Goal: Information Seeking & Learning: Learn about a topic

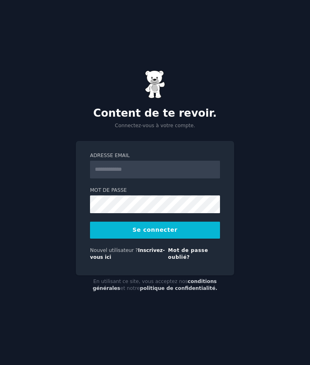
click at [149, 260] on font "Inscrivez-vous ici" at bounding box center [127, 253] width 75 height 13
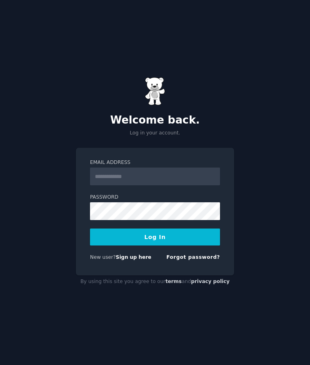
click at [183, 185] on input "Email Address" at bounding box center [155, 176] width 130 height 18
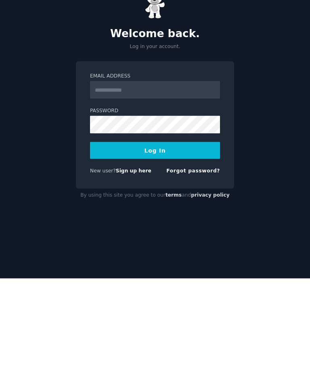
scroll to position [32, 0]
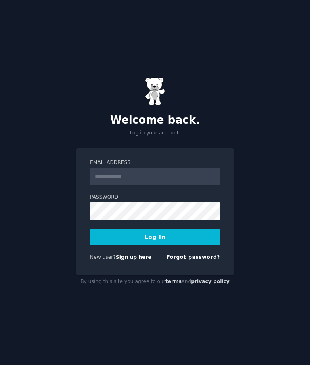
click at [5, 269] on div "Welcome back. Log in your account. Email Address Password Log In New user? Sign…" at bounding box center [155, 182] width 310 height 365
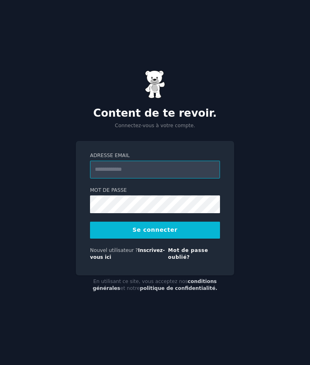
click at [162, 161] on input "Adresse email" at bounding box center [155, 170] width 130 height 18
type input "**********"
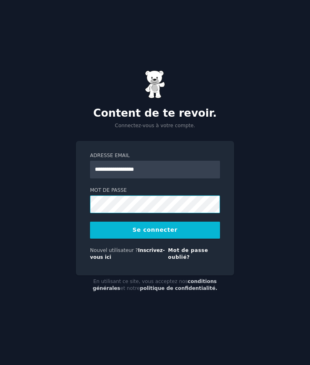
click at [155, 222] on button "Se connecter" at bounding box center [155, 230] width 130 height 17
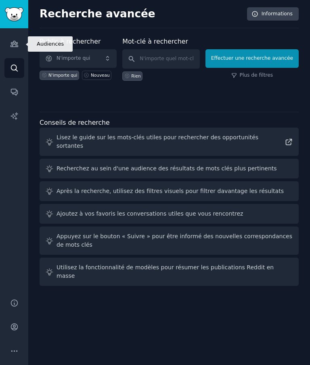
click at [19, 44] on link "Publics" at bounding box center [14, 44] width 20 height 20
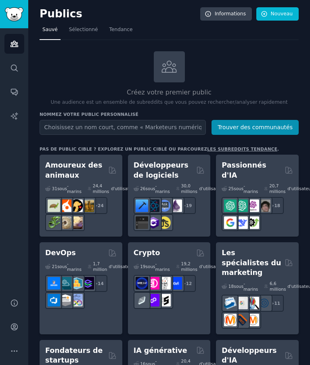
click at [259, 262] on h2 "Les spécialistes du marketing" at bounding box center [252, 263] width 60 height 30
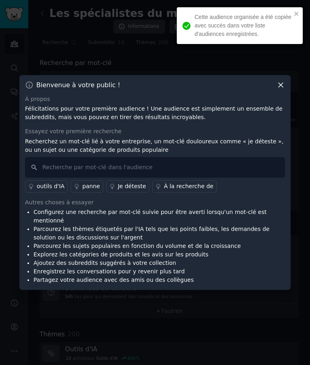
click at [282, 89] on icon at bounding box center [280, 85] width 8 height 8
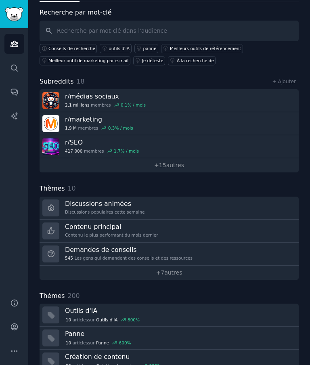
scroll to position [50, 0]
click at [117, 358] on font "Création de contenu" at bounding box center [97, 357] width 65 height 8
